Goal: Check status: Check status

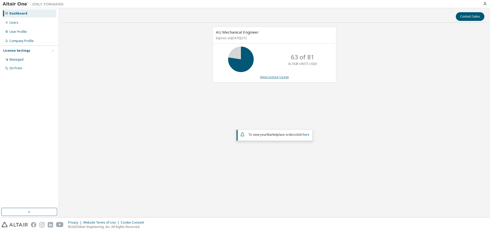
click at [265, 79] on link "View License Usage" at bounding box center [274, 77] width 29 height 4
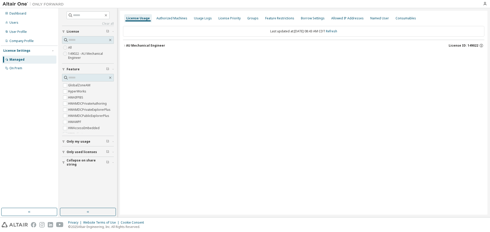
click at [131, 46] on div "AU Mechanical Engineer" at bounding box center [145, 46] width 39 height 4
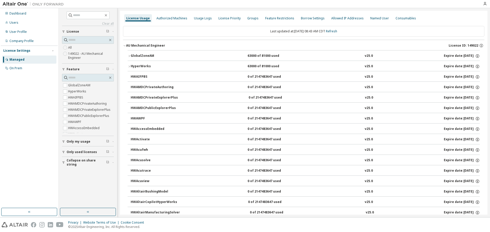
click at [136, 58] on div "GlobalZoneAM" at bounding box center [154, 56] width 46 height 5
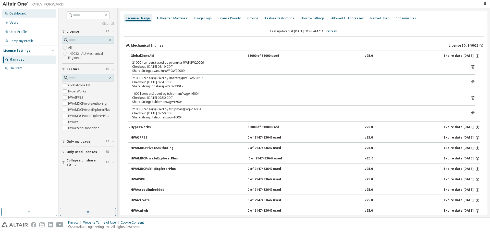
click at [29, 12] on div "Dashboard" at bounding box center [29, 13] width 54 height 8
